Goal: Entertainment & Leisure: Consume media (video, audio)

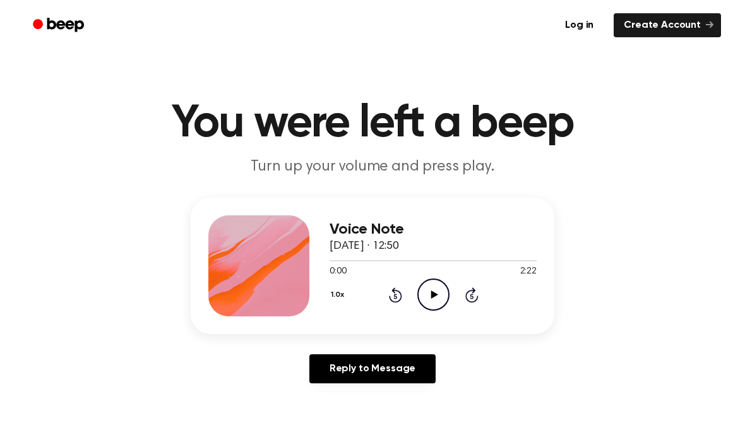
click at [431, 294] on icon "Play Audio" at bounding box center [434, 295] width 32 height 32
click at [428, 294] on icon "Pause Audio" at bounding box center [434, 295] width 32 height 32
click at [432, 303] on icon "Play Audio" at bounding box center [434, 295] width 32 height 32
click at [443, 304] on icon "Pause Audio" at bounding box center [434, 295] width 32 height 32
click at [426, 312] on div "Voice Note [DATE] · 12:50 0:27 2:22 Your browser does not support the [object O…" at bounding box center [433, 265] width 207 height 101
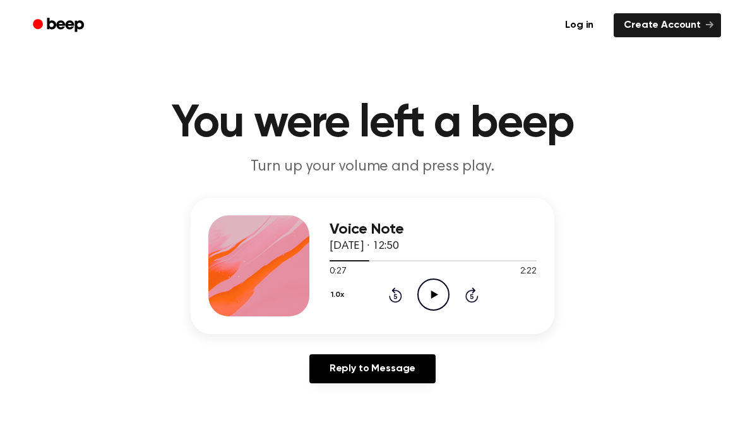
click at [438, 301] on icon "Play Audio" at bounding box center [434, 295] width 32 height 32
click at [433, 291] on icon "Pause Audio" at bounding box center [434, 295] width 32 height 32
click at [437, 296] on icon "Play Audio" at bounding box center [434, 295] width 32 height 32
click at [431, 292] on icon at bounding box center [434, 295] width 6 height 8
click at [430, 289] on icon "Play Audio" at bounding box center [434, 295] width 32 height 32
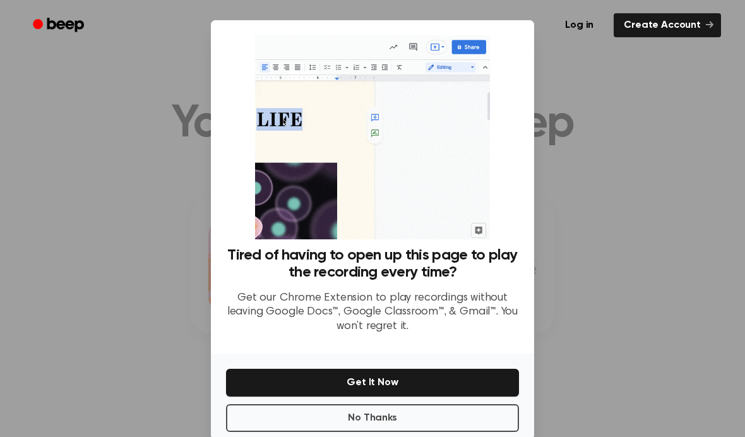
click at [364, 430] on button "No Thanks" at bounding box center [372, 418] width 293 height 28
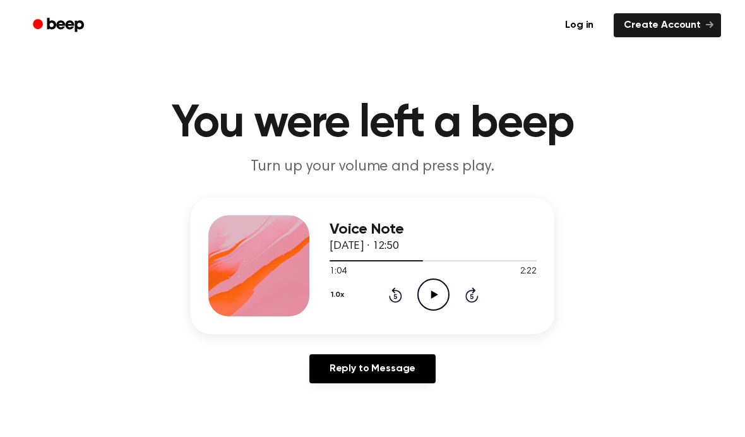
click at [437, 289] on icon "Play Audio" at bounding box center [434, 295] width 32 height 32
click at [394, 293] on icon at bounding box center [395, 294] width 13 height 15
click at [435, 291] on icon at bounding box center [434, 295] width 6 height 8
click at [436, 292] on icon "Play Audio" at bounding box center [434, 295] width 32 height 32
click at [428, 289] on icon "Pause Audio" at bounding box center [434, 295] width 32 height 32
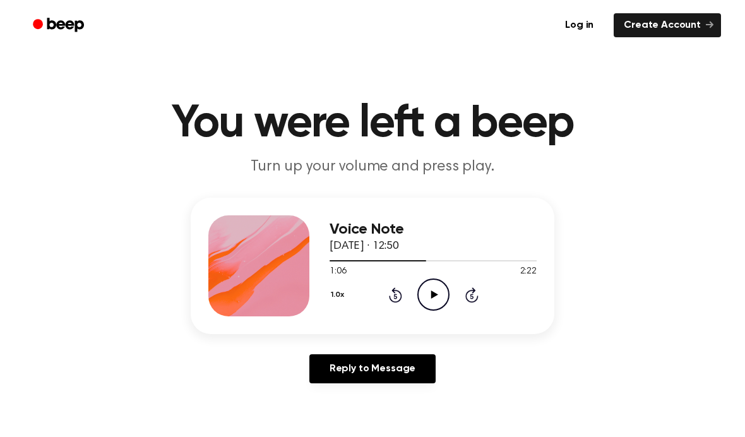
click at [393, 296] on icon "Rewind 5 seconds" at bounding box center [396, 295] width 14 height 16
click at [431, 296] on icon "Play Audio" at bounding box center [434, 295] width 32 height 32
click at [433, 292] on icon "Pause Audio" at bounding box center [434, 295] width 32 height 32
click at [394, 292] on icon at bounding box center [395, 294] width 13 height 15
click at [434, 294] on icon at bounding box center [434, 295] width 7 height 8
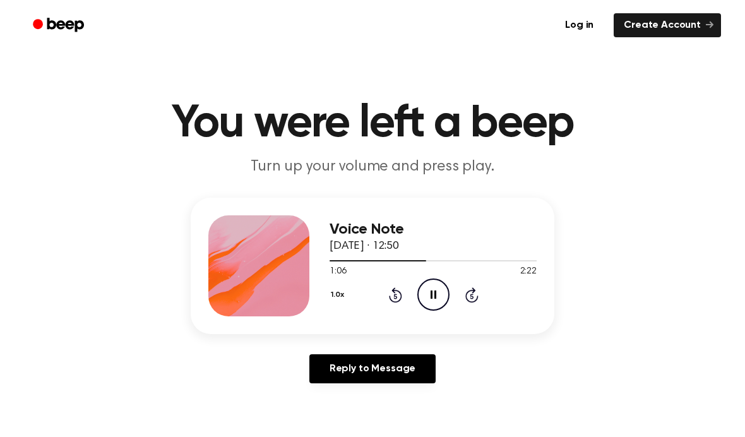
click at [433, 289] on icon "Pause Audio" at bounding box center [434, 295] width 32 height 32
click at [396, 297] on icon "Rewind 5 seconds" at bounding box center [396, 295] width 14 height 16
click at [435, 299] on icon "Play Audio" at bounding box center [434, 295] width 32 height 32
click at [423, 288] on icon "Pause Audio" at bounding box center [434, 295] width 32 height 32
click at [435, 291] on icon "Play Audio" at bounding box center [434, 295] width 32 height 32
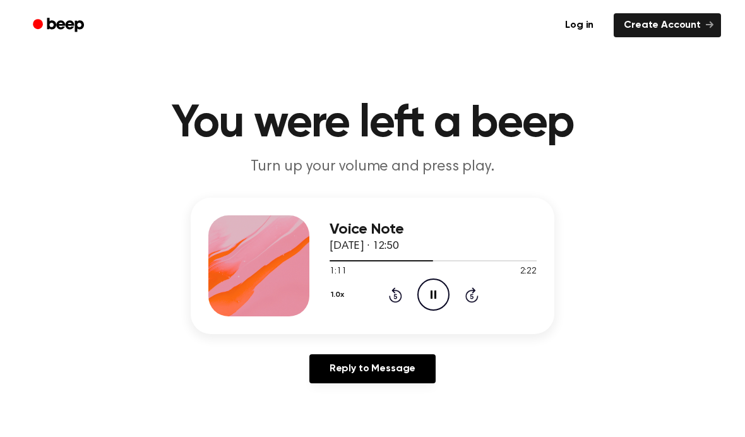
click at [430, 287] on icon "Pause Audio" at bounding box center [434, 295] width 32 height 32
click at [435, 295] on icon at bounding box center [434, 295] width 7 height 8
click at [430, 289] on icon "Pause Audio" at bounding box center [434, 295] width 32 height 32
click at [394, 293] on icon at bounding box center [395, 294] width 13 height 15
click at [437, 294] on icon "Play Audio" at bounding box center [434, 295] width 32 height 32
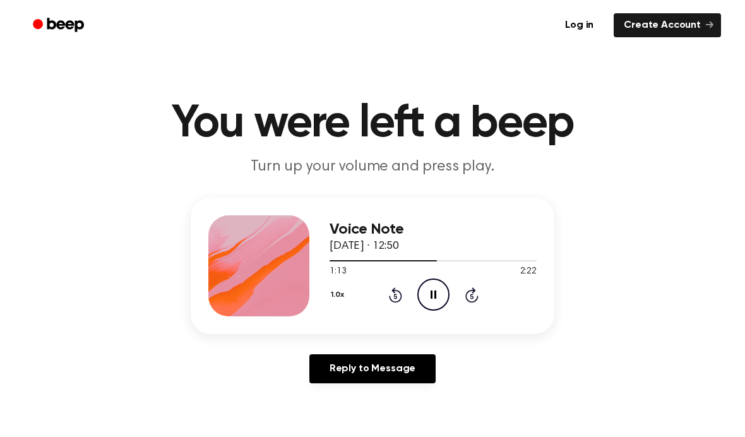
click at [428, 291] on icon "Pause Audio" at bounding box center [434, 295] width 32 height 32
click at [391, 293] on icon "Rewind 5 seconds" at bounding box center [396, 295] width 14 height 16
click at [433, 298] on icon at bounding box center [434, 295] width 7 height 8
click at [432, 290] on icon "Pause Audio" at bounding box center [434, 295] width 32 height 32
click at [438, 291] on icon "Play Audio" at bounding box center [434, 295] width 32 height 32
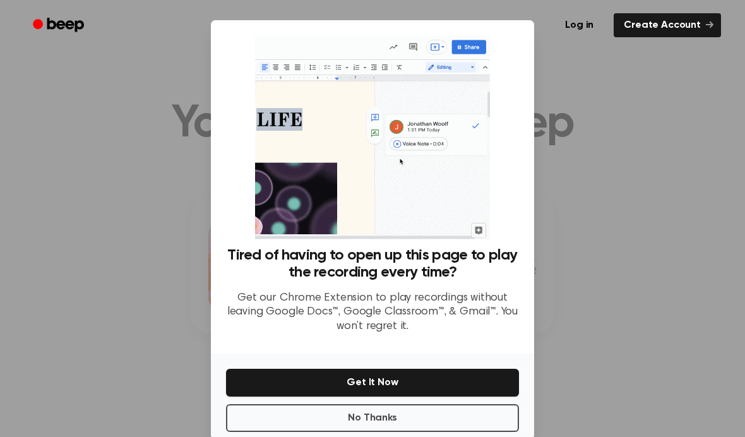
click at [377, 431] on button "No Thanks" at bounding box center [372, 418] width 293 height 28
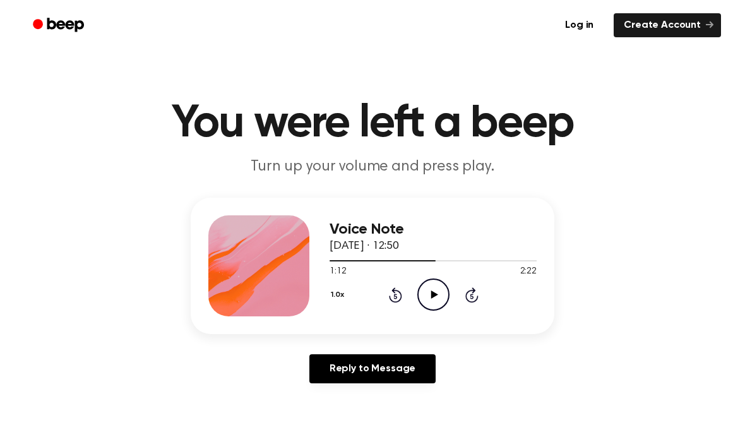
click at [437, 294] on icon "Play Audio" at bounding box center [434, 295] width 32 height 32
click at [434, 295] on icon "Pause Audio" at bounding box center [434, 295] width 32 height 32
click at [421, 294] on icon "Play Audio" at bounding box center [434, 295] width 32 height 32
click at [392, 297] on icon "Rewind 5 seconds" at bounding box center [396, 295] width 14 height 16
click at [432, 294] on icon at bounding box center [434, 295] width 6 height 8
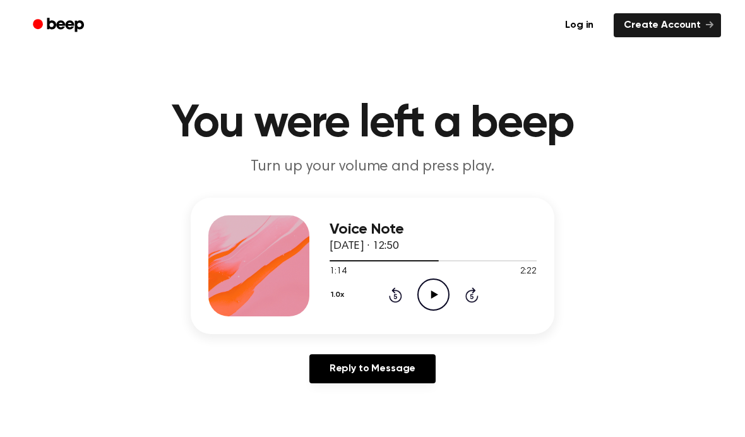
click at [426, 296] on icon "Play Audio" at bounding box center [434, 295] width 32 height 32
click at [419, 289] on circle at bounding box center [433, 294] width 31 height 31
click at [437, 294] on icon "Play Audio" at bounding box center [434, 295] width 32 height 32
click at [437, 292] on icon "Pause Audio" at bounding box center [434, 295] width 32 height 32
click at [434, 297] on icon at bounding box center [434, 295] width 7 height 8
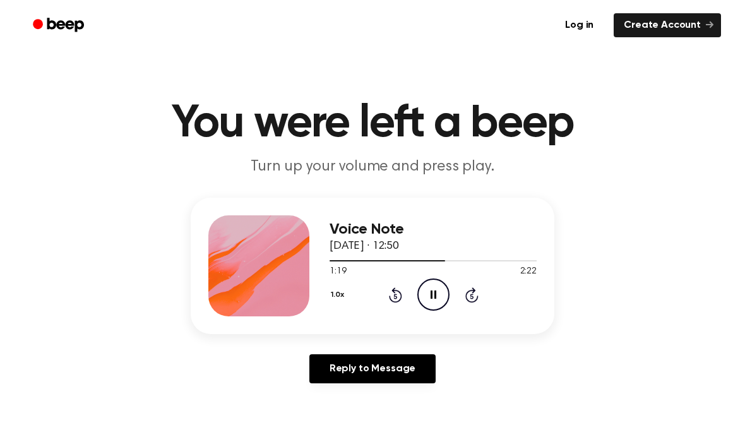
click at [435, 296] on icon at bounding box center [434, 295] width 6 height 8
click at [395, 294] on icon at bounding box center [395, 296] width 3 height 5
click at [428, 292] on icon "Play Audio" at bounding box center [434, 295] width 32 height 32
click at [425, 293] on icon "Pause Audio" at bounding box center [434, 295] width 32 height 32
click at [433, 301] on icon "Play Audio" at bounding box center [434, 295] width 32 height 32
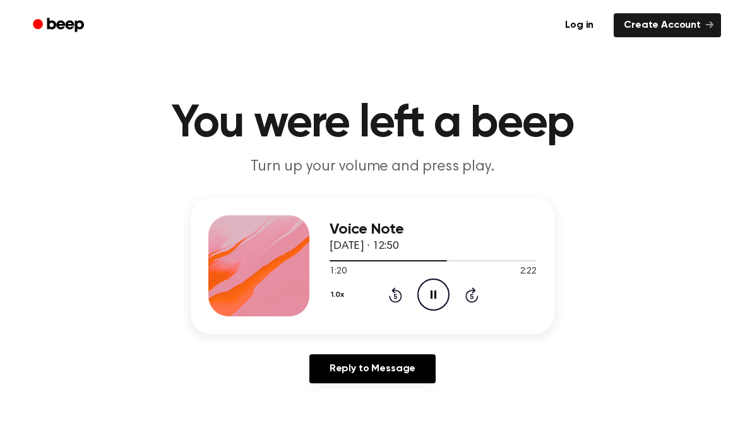
click at [428, 293] on icon "Pause Audio" at bounding box center [434, 295] width 32 height 32
click at [434, 291] on icon "Play Audio" at bounding box center [434, 295] width 32 height 32
click at [437, 293] on icon "Pause Audio" at bounding box center [434, 295] width 32 height 32
click at [431, 301] on icon "Play Audio" at bounding box center [434, 295] width 32 height 32
click at [400, 292] on icon at bounding box center [395, 294] width 13 height 15
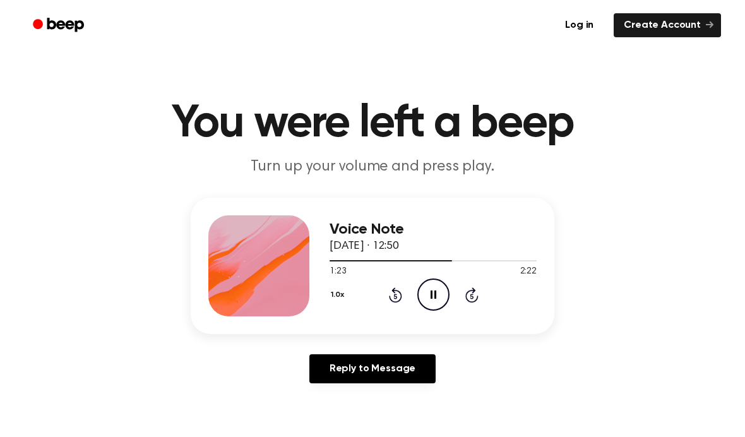
click at [436, 301] on icon "Pause Audio" at bounding box center [434, 295] width 32 height 32
click at [438, 296] on icon "Play Audio" at bounding box center [434, 295] width 32 height 32
click at [423, 288] on icon "Pause Audio" at bounding box center [434, 295] width 32 height 32
click at [442, 292] on icon "Play Audio" at bounding box center [434, 295] width 32 height 32
click at [392, 296] on icon "Rewind 5 seconds" at bounding box center [396, 295] width 14 height 16
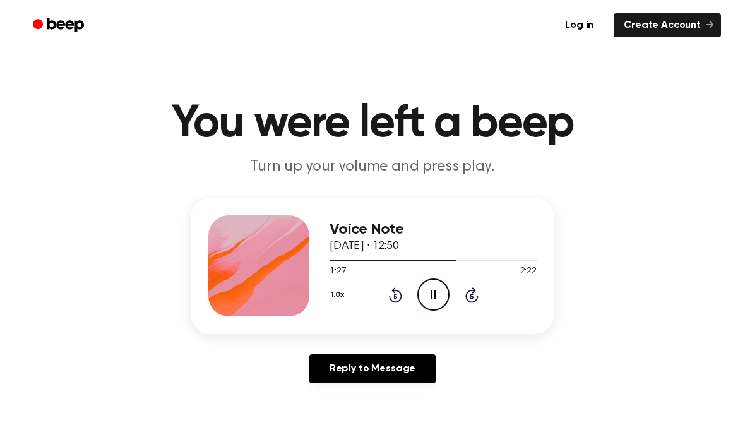
click at [435, 291] on icon at bounding box center [434, 295] width 6 height 8
click at [433, 301] on icon "Play Audio" at bounding box center [434, 295] width 32 height 32
click at [431, 287] on icon "Pause Audio" at bounding box center [434, 295] width 32 height 32
click at [431, 296] on icon at bounding box center [434, 295] width 7 height 8
click at [430, 294] on icon "Pause Audio" at bounding box center [434, 295] width 32 height 32
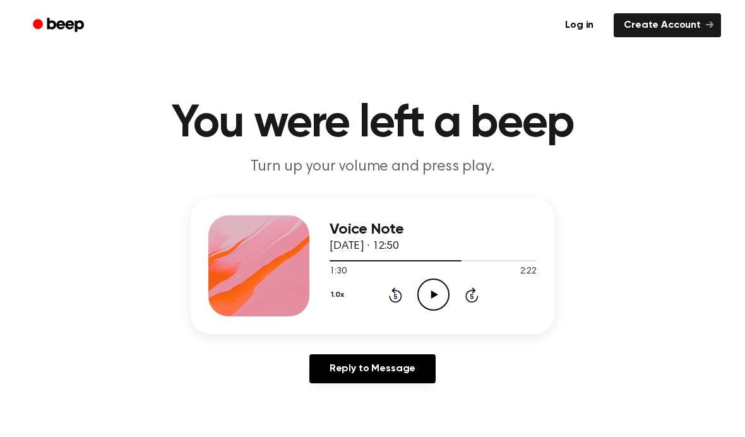
click at [435, 299] on icon "Play Audio" at bounding box center [434, 295] width 32 height 32
click at [440, 291] on icon "Pause Audio" at bounding box center [434, 295] width 32 height 32
click at [430, 287] on icon "Play Audio" at bounding box center [434, 295] width 32 height 32
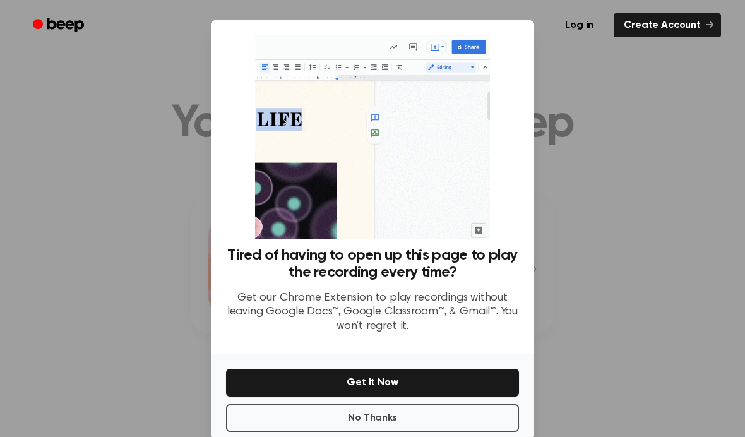
click at [356, 432] on button "No Thanks" at bounding box center [372, 418] width 293 height 28
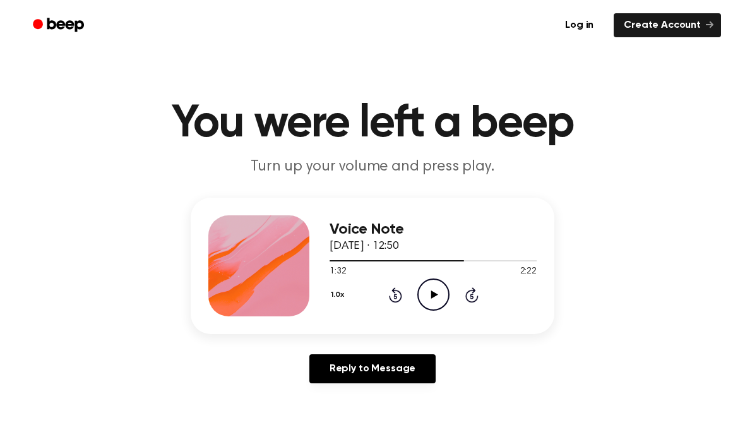
click at [428, 296] on icon "Play Audio" at bounding box center [434, 295] width 32 height 32
click at [436, 298] on icon at bounding box center [434, 295] width 6 height 8
click at [422, 295] on icon "Play Audio" at bounding box center [434, 295] width 32 height 32
click at [438, 293] on icon "Pause Audio" at bounding box center [434, 295] width 32 height 32
click at [440, 299] on icon "Play Audio" at bounding box center [434, 295] width 32 height 32
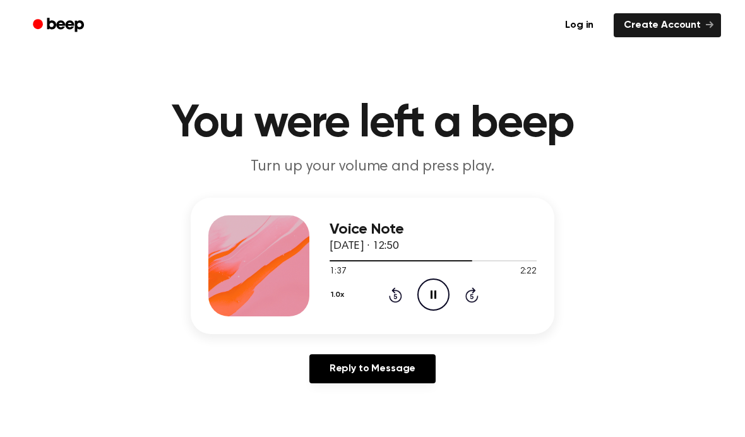
click at [435, 296] on icon at bounding box center [434, 295] width 6 height 8
click at [432, 287] on icon "Play Audio" at bounding box center [434, 295] width 32 height 32
click at [438, 289] on icon "Pause Audio" at bounding box center [434, 295] width 32 height 32
click at [431, 285] on icon "Play Audio" at bounding box center [434, 295] width 32 height 32
click at [446, 287] on icon "Pause Audio" at bounding box center [434, 295] width 32 height 32
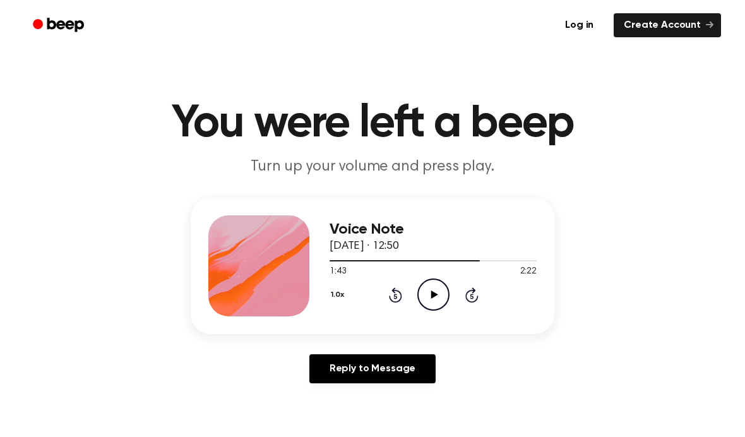
click at [437, 290] on icon "Play Audio" at bounding box center [434, 295] width 32 height 32
click at [432, 293] on icon at bounding box center [434, 295] width 6 height 8
click at [440, 310] on icon "Play Audio" at bounding box center [434, 295] width 32 height 32
click at [431, 298] on icon at bounding box center [434, 295] width 6 height 8
click at [431, 305] on icon "Play Audio" at bounding box center [434, 295] width 32 height 32
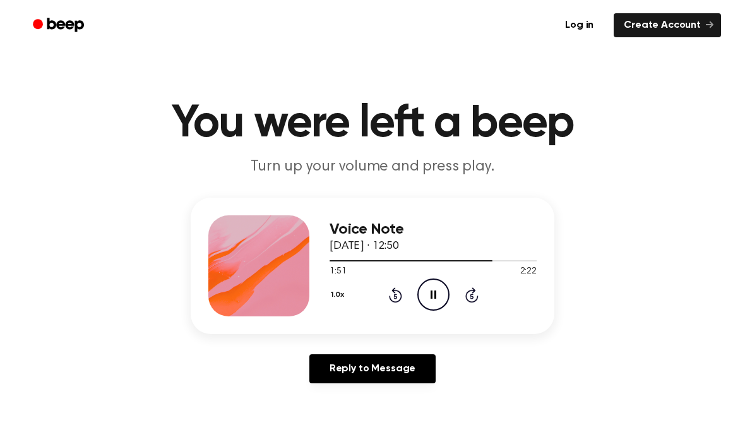
click at [433, 287] on icon "Pause Audio" at bounding box center [434, 295] width 32 height 32
click at [430, 293] on icon "Play Audio" at bounding box center [434, 295] width 32 height 32
click at [439, 299] on icon "Pause Audio" at bounding box center [434, 295] width 32 height 32
click at [442, 289] on icon "Play Audio" at bounding box center [434, 295] width 32 height 32
click at [433, 294] on icon "Pause Audio" at bounding box center [434, 295] width 32 height 32
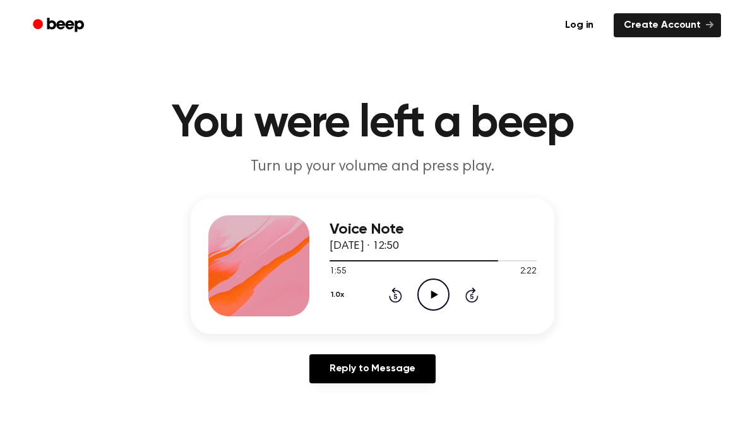
click at [434, 293] on icon at bounding box center [434, 295] width 7 height 8
click at [438, 293] on icon "Pause Audio" at bounding box center [434, 295] width 32 height 32
